Goal: Information Seeking & Learning: Learn about a topic

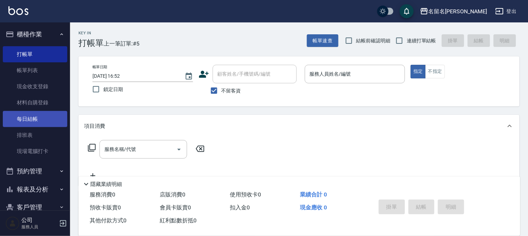
click at [41, 117] on link "每日結帳" at bounding box center [35, 119] width 65 height 16
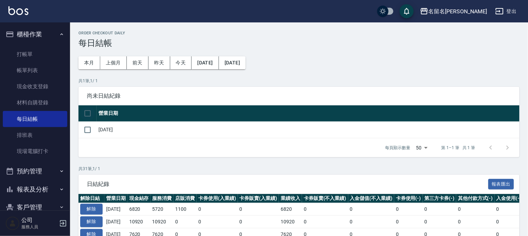
click at [87, 110] on input "checkbox" at bounding box center [87, 113] width 15 height 15
checkbox input "true"
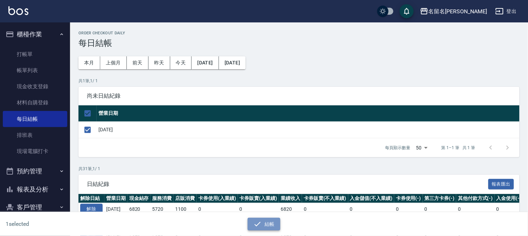
click at [258, 223] on icon "button" at bounding box center [258, 224] width 8 height 8
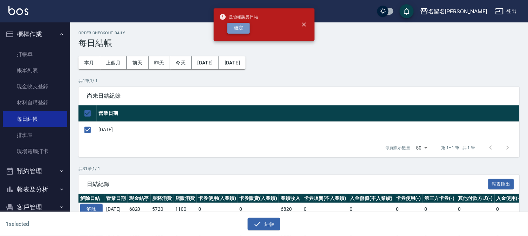
click at [238, 26] on button "確定" at bounding box center [239, 28] width 22 height 11
checkbox input "false"
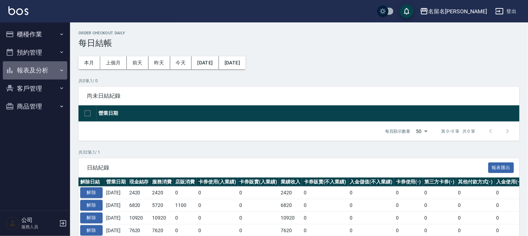
click at [29, 69] on button "報表及分析" at bounding box center [35, 70] width 65 height 18
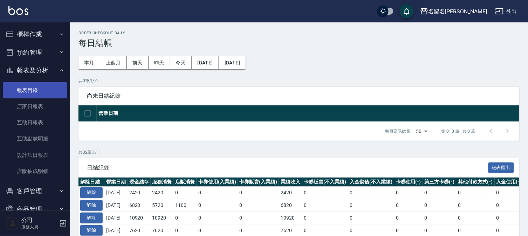
click at [43, 89] on link "報表目錄" at bounding box center [35, 90] width 65 height 16
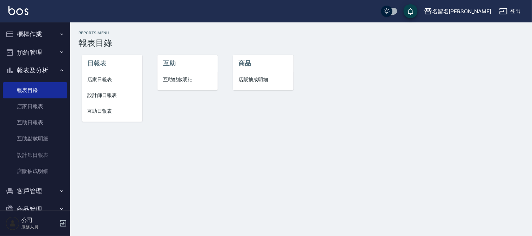
click at [101, 79] on span "店家日報表" at bounding box center [112, 79] width 49 height 7
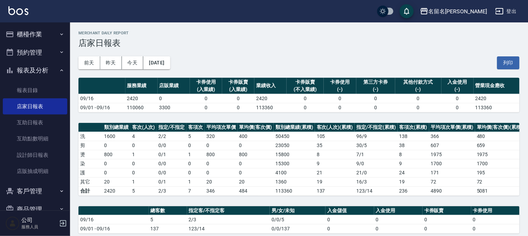
drag, startPoint x: 506, startPoint y: 58, endPoint x: 407, endPoint y: 204, distance: 176.9
click at [504, 58] on button "列印" at bounding box center [509, 62] width 22 height 13
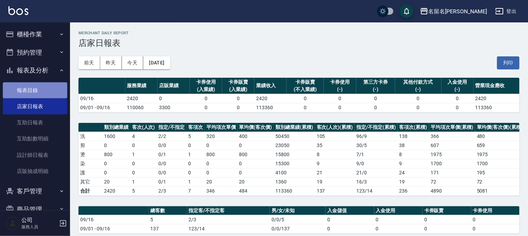
click at [40, 86] on link "報表目錄" at bounding box center [35, 90] width 65 height 16
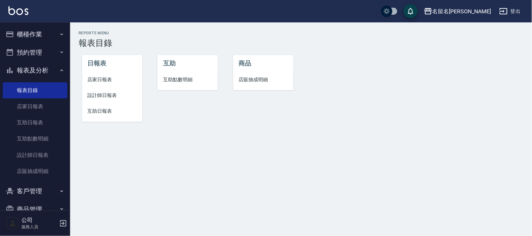
click at [108, 99] on span "設計師日報表" at bounding box center [112, 95] width 49 height 7
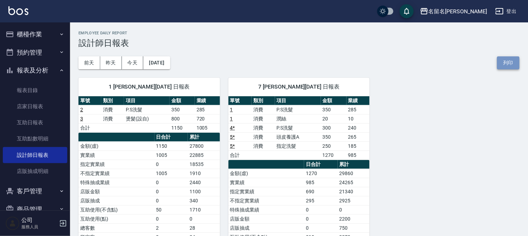
click at [502, 60] on button "列印" at bounding box center [509, 62] width 22 height 13
click at [507, 64] on button "列印" at bounding box center [509, 62] width 22 height 13
